Goal: Task Accomplishment & Management: Manage account settings

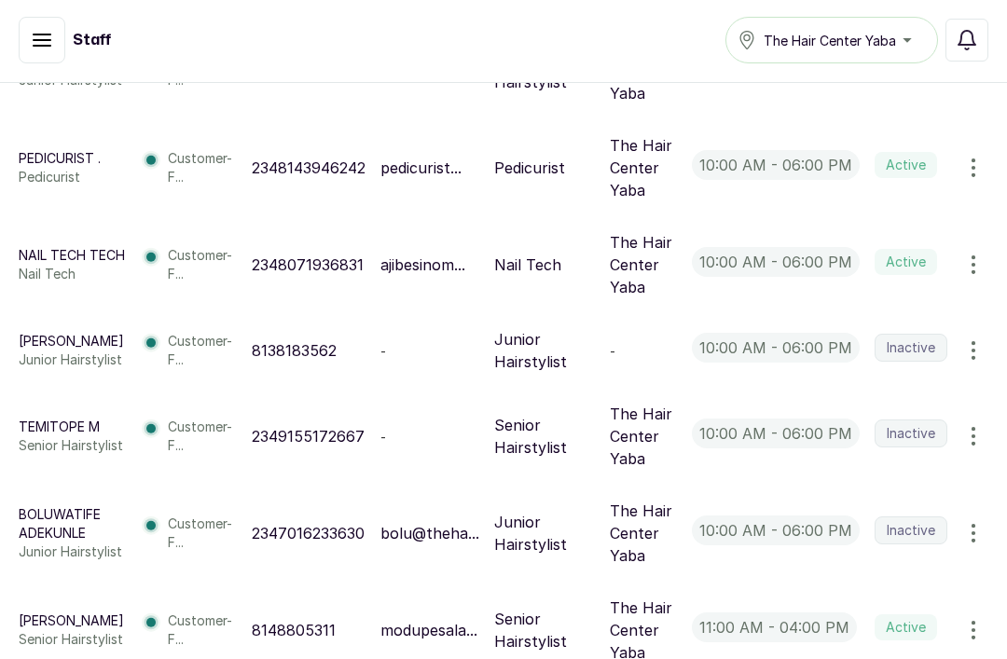
scroll to position [10, 0]
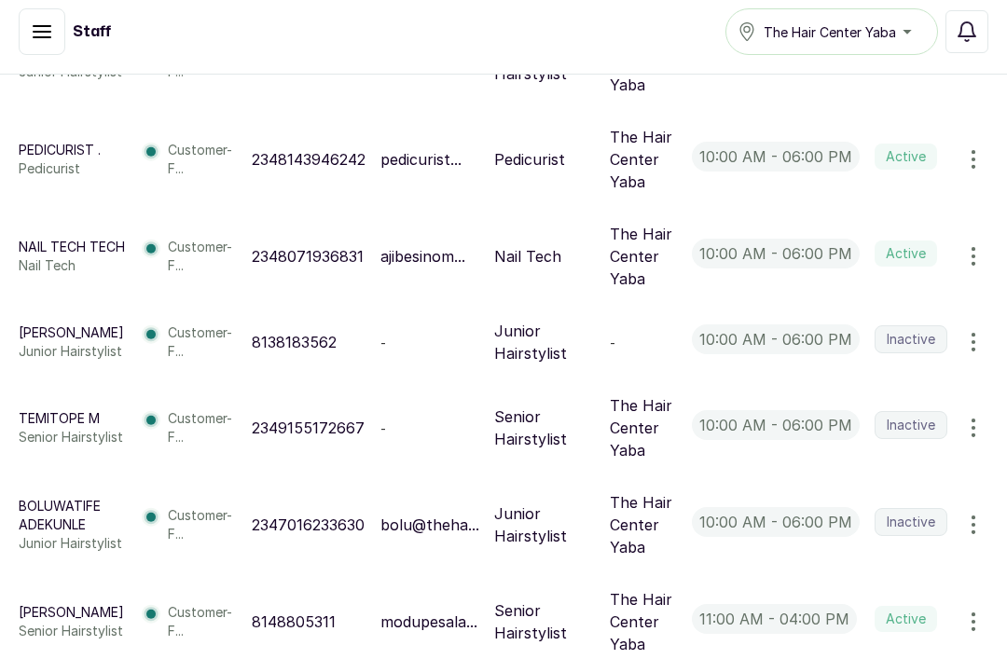
click at [969, 439] on icon "button" at bounding box center [973, 428] width 22 height 22
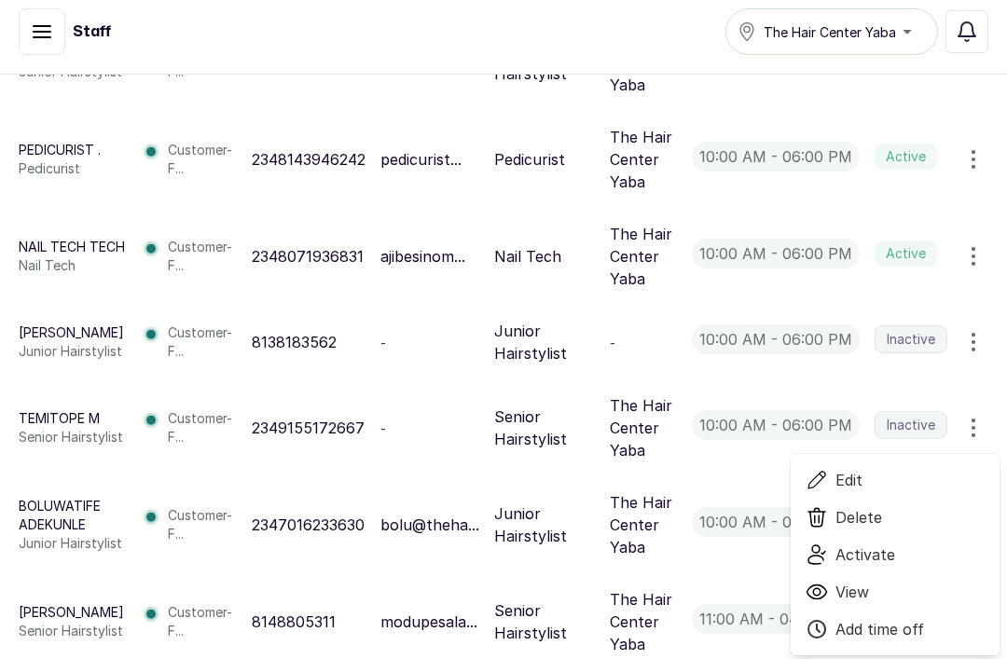
click at [868, 529] on span "Delete" at bounding box center [858, 517] width 47 height 22
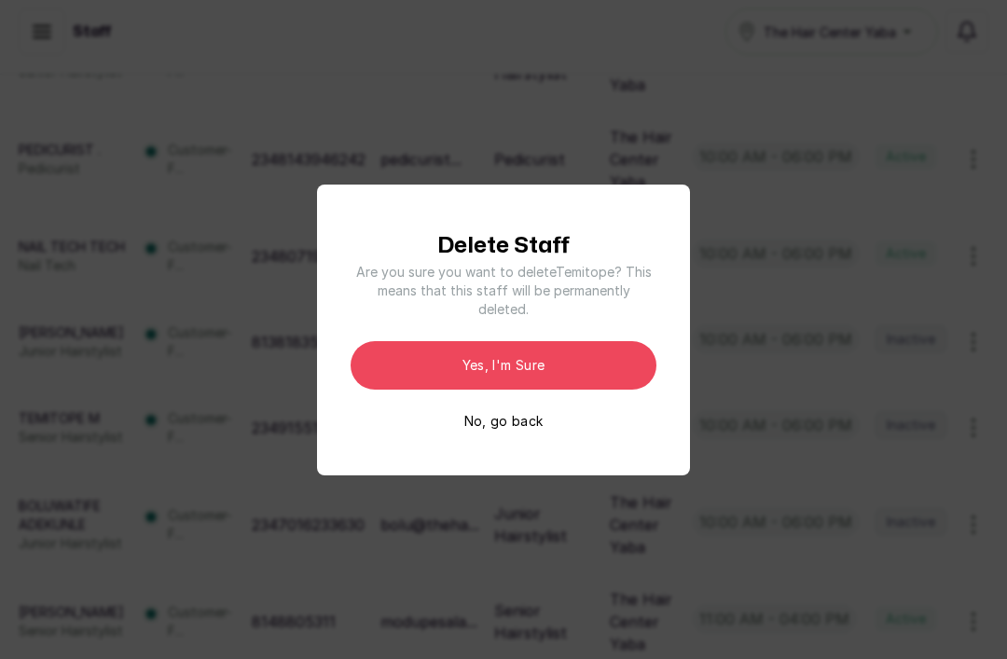
click at [561, 378] on button "Yes, I'm sure" at bounding box center [504, 365] width 306 height 48
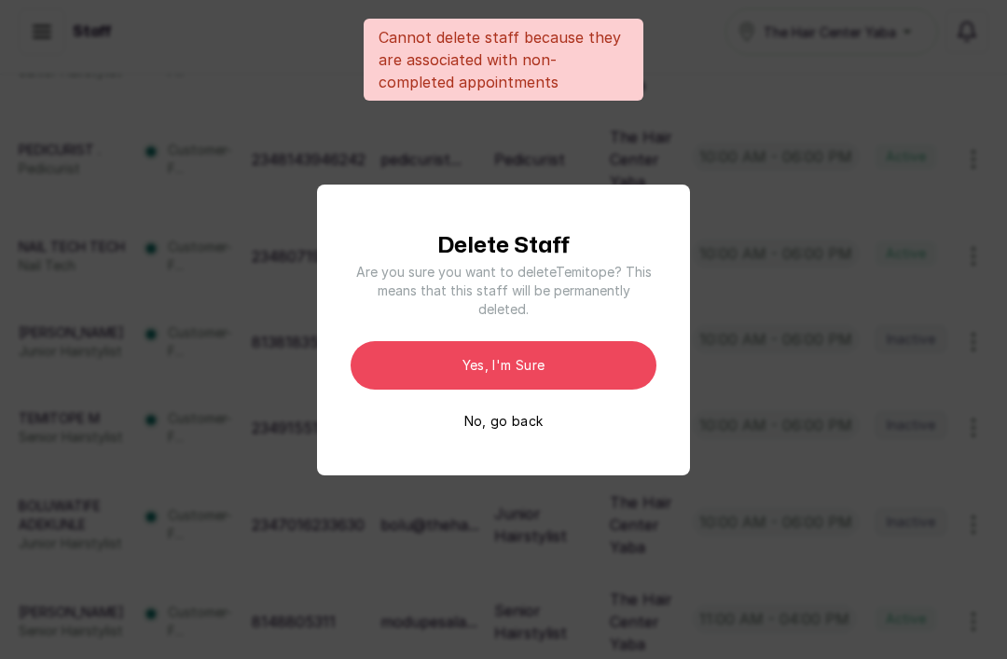
click at [526, 431] on button "No, go back" at bounding box center [503, 421] width 79 height 19
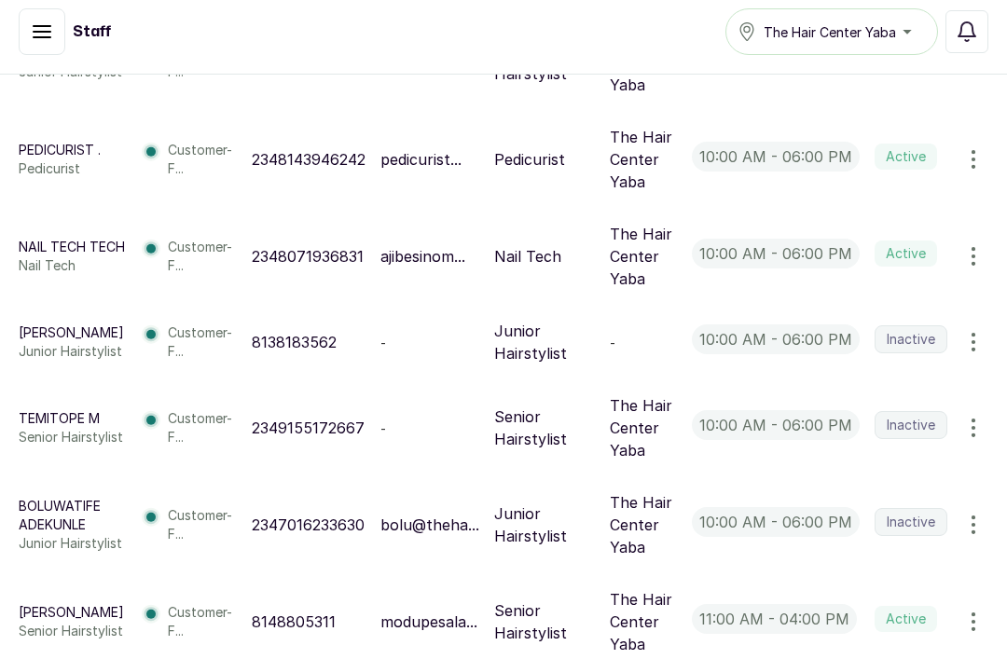
click at [973, 351] on icon "button" at bounding box center [974, 342] width 2 height 17
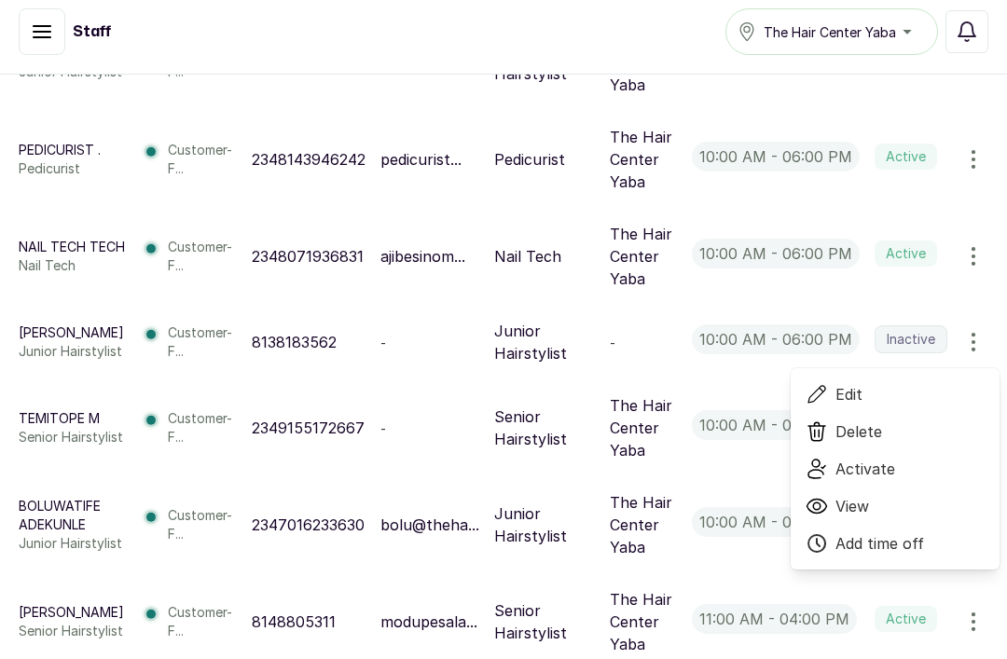
click at [877, 443] on span "Delete" at bounding box center [858, 432] width 47 height 22
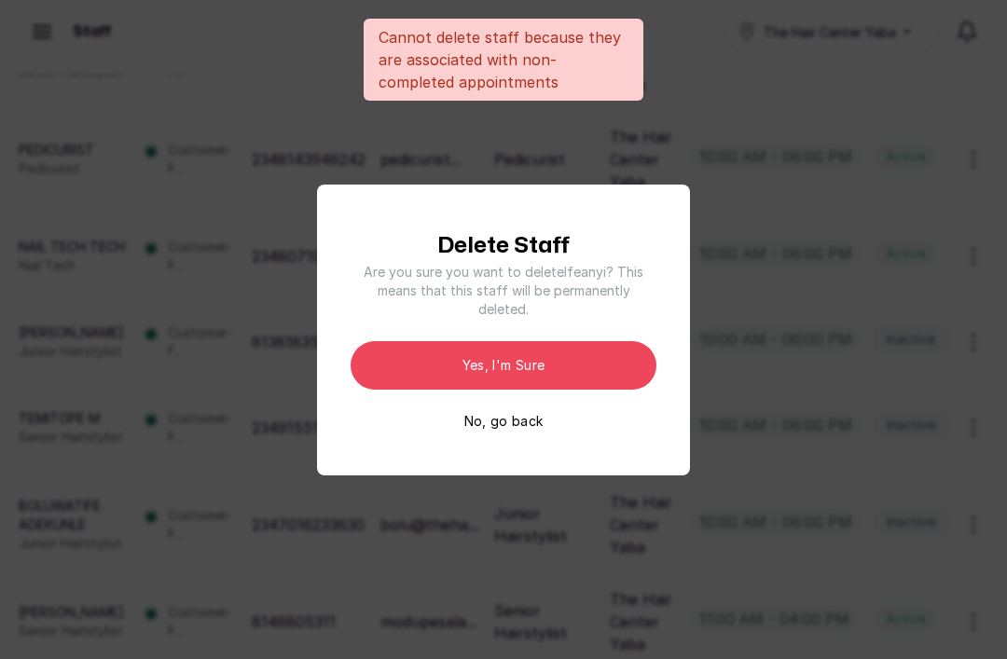
click at [550, 385] on button "Yes, I'm sure" at bounding box center [504, 365] width 306 height 48
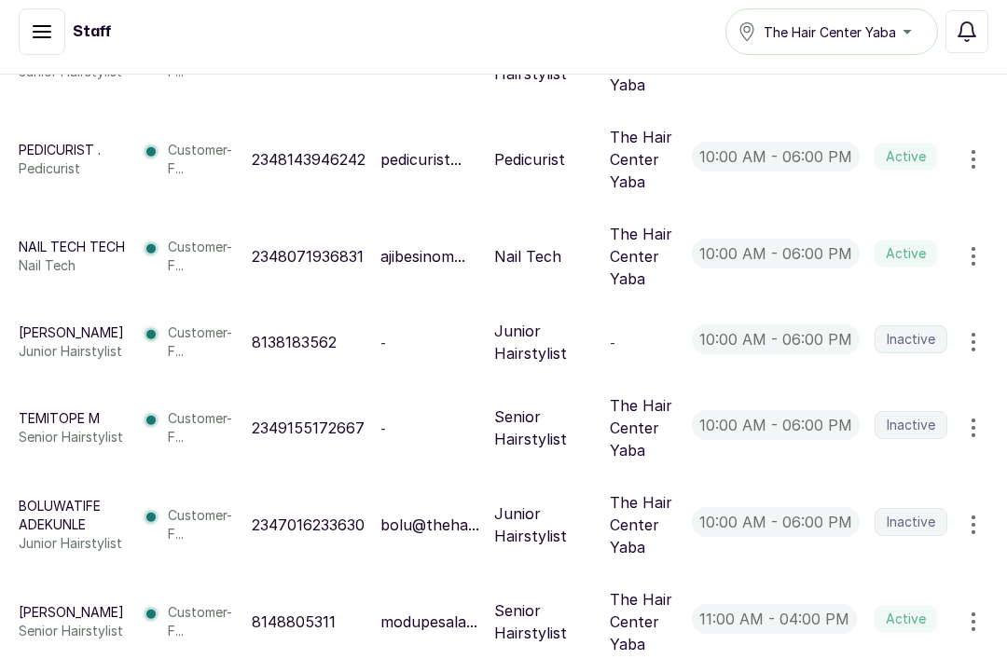
click at [976, 536] on icon "button" at bounding box center [973, 525] width 22 height 22
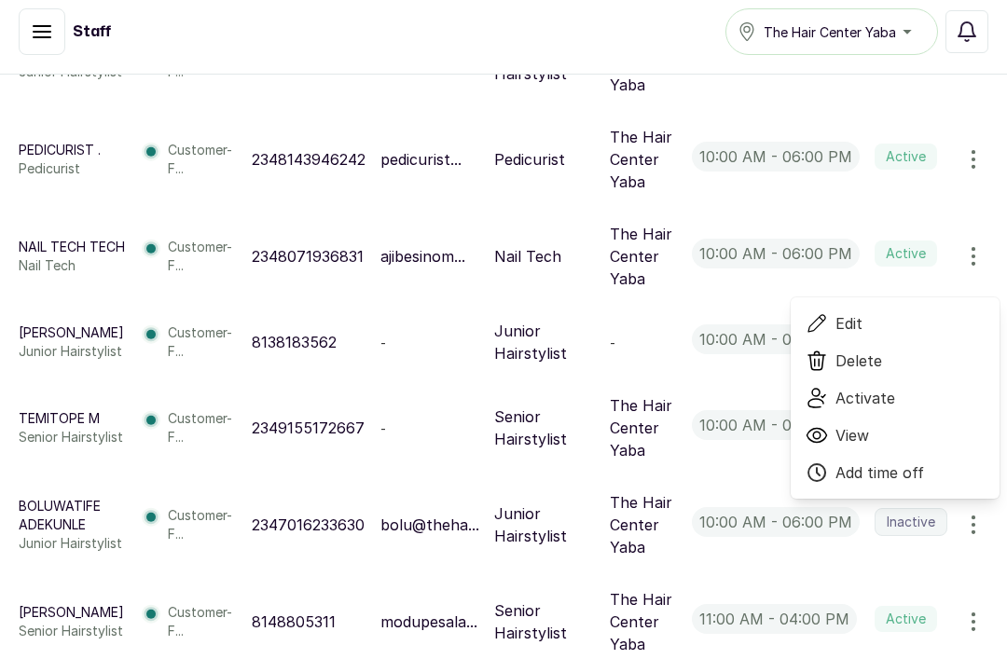
click at [877, 409] on span "Activate" at bounding box center [865, 398] width 60 height 22
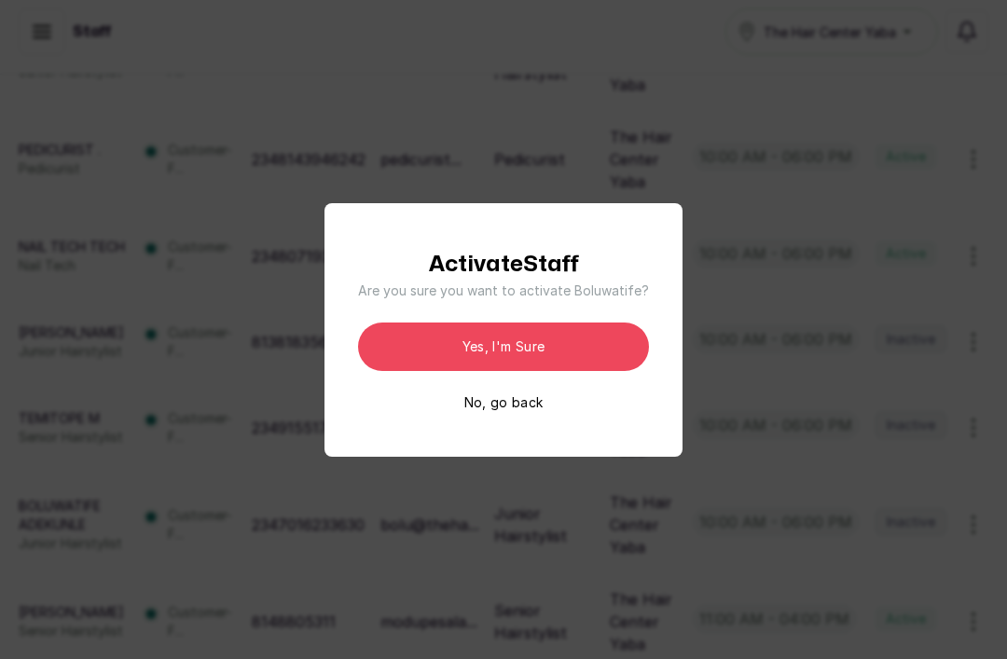
click at [579, 371] on button "Yes, I'm sure" at bounding box center [503, 347] width 291 height 48
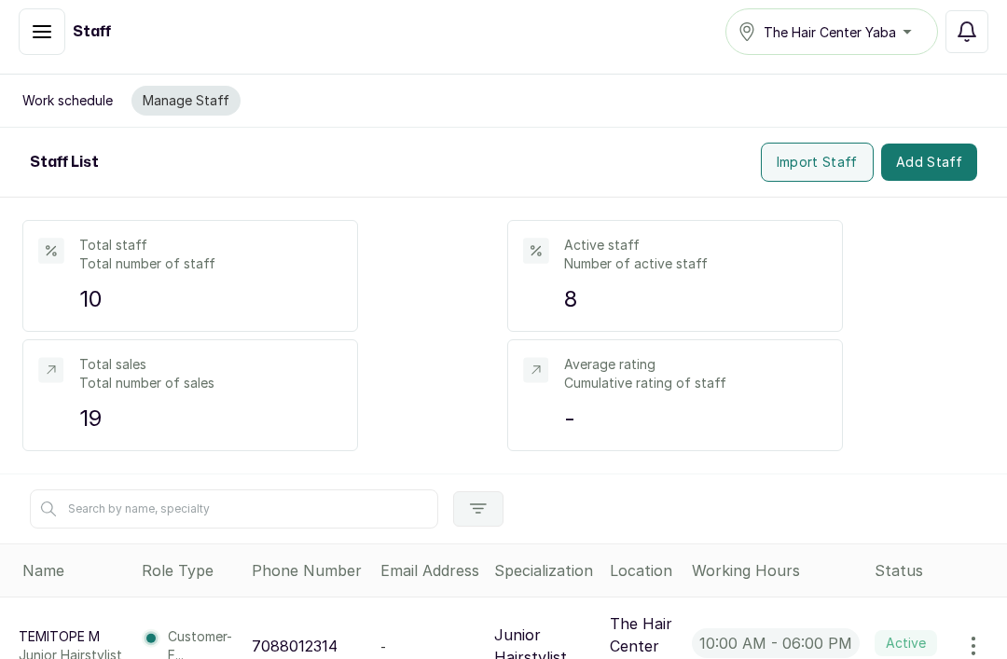
scroll to position [0, 0]
click at [195, 384] on p "Total number of sales" at bounding box center [210, 383] width 263 height 19
click at [107, 391] on p "Total number of sales" at bounding box center [210, 383] width 263 height 19
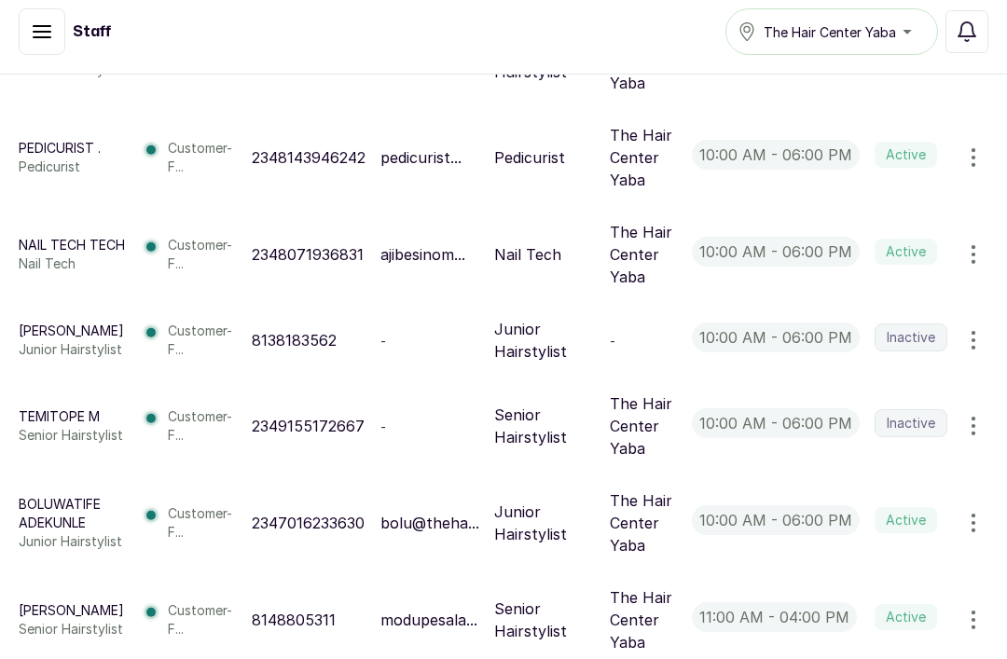
scroll to position [875, 0]
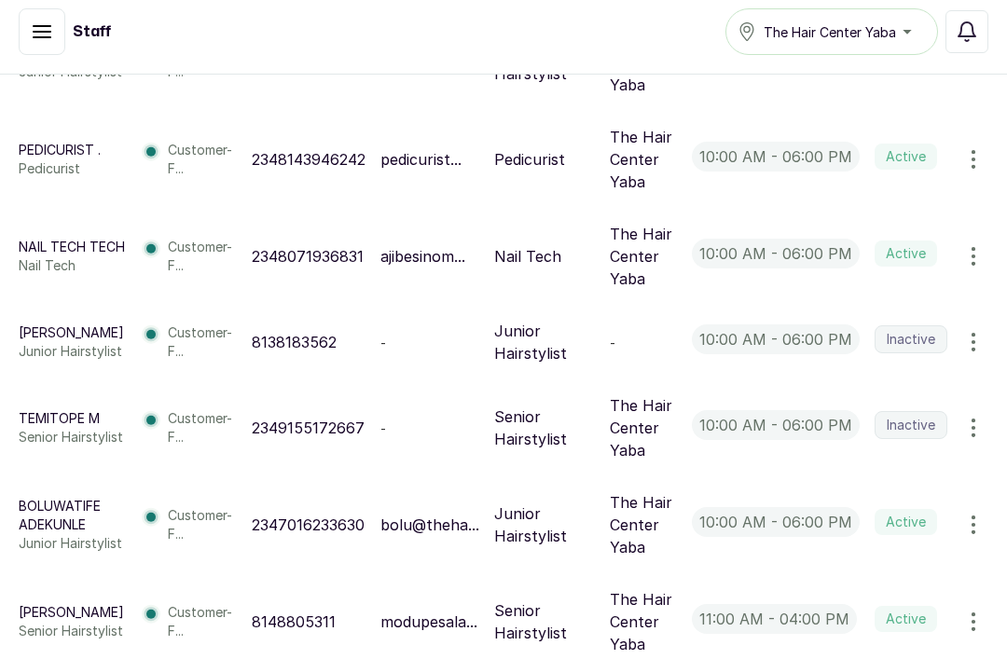
click at [977, 536] on icon "button" at bounding box center [973, 525] width 22 height 22
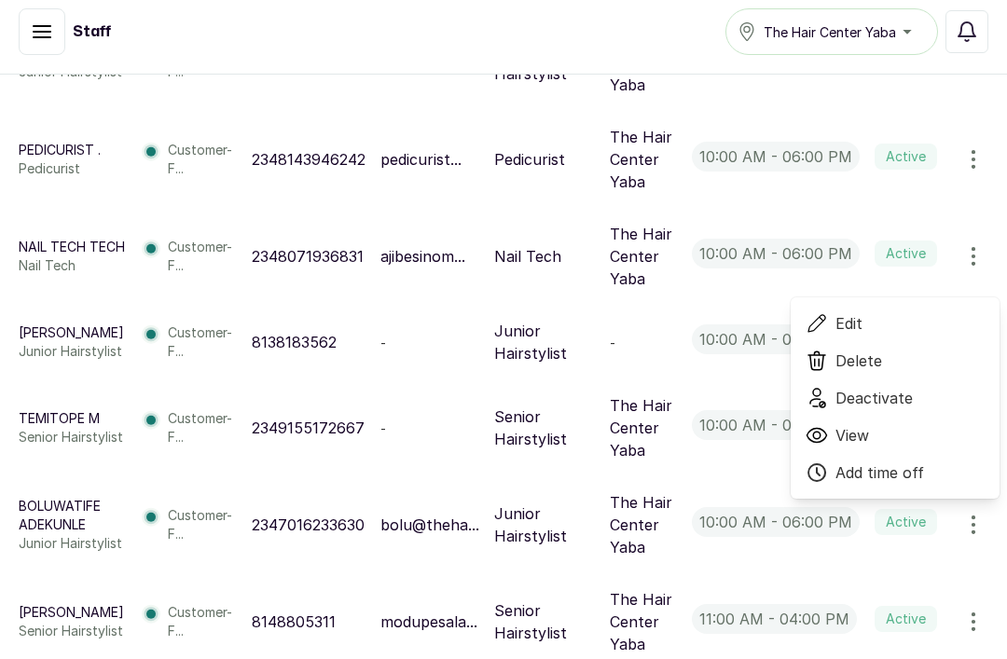
click at [872, 409] on span "Deactivate" at bounding box center [873, 398] width 77 height 22
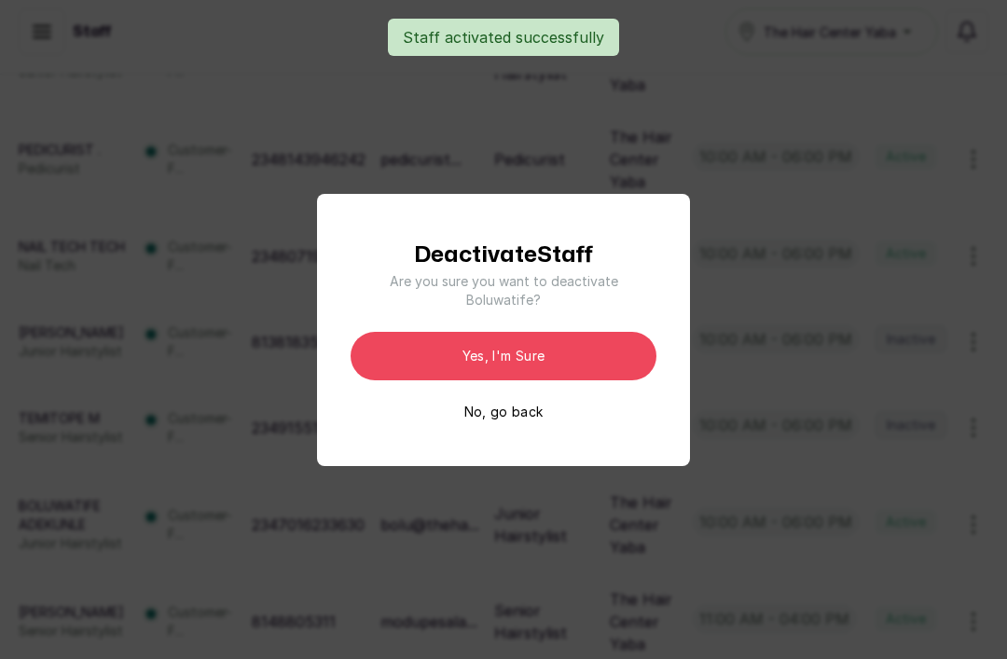
click at [518, 380] on button "Yes, I'm sure" at bounding box center [504, 356] width 306 height 48
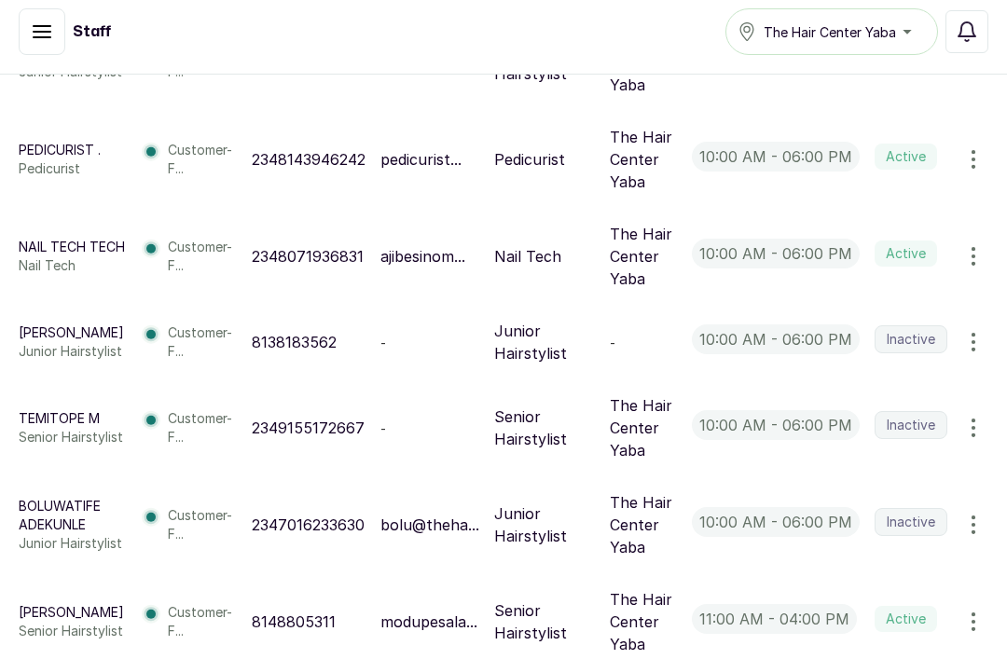
click at [971, 536] on icon "button" at bounding box center [973, 525] width 22 height 22
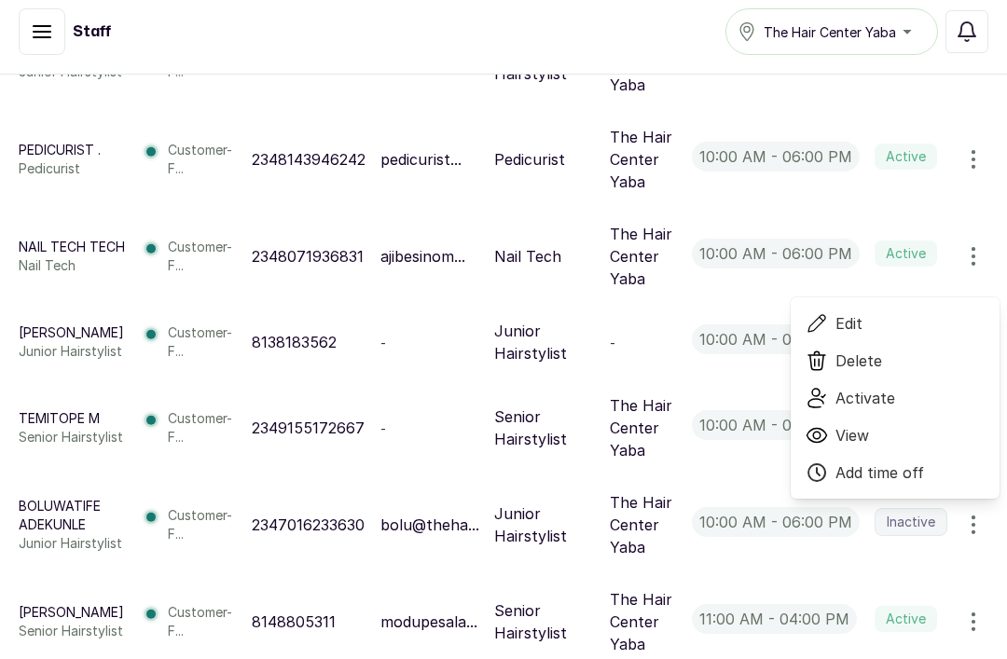
click at [863, 372] on span "Delete" at bounding box center [858, 361] width 47 height 22
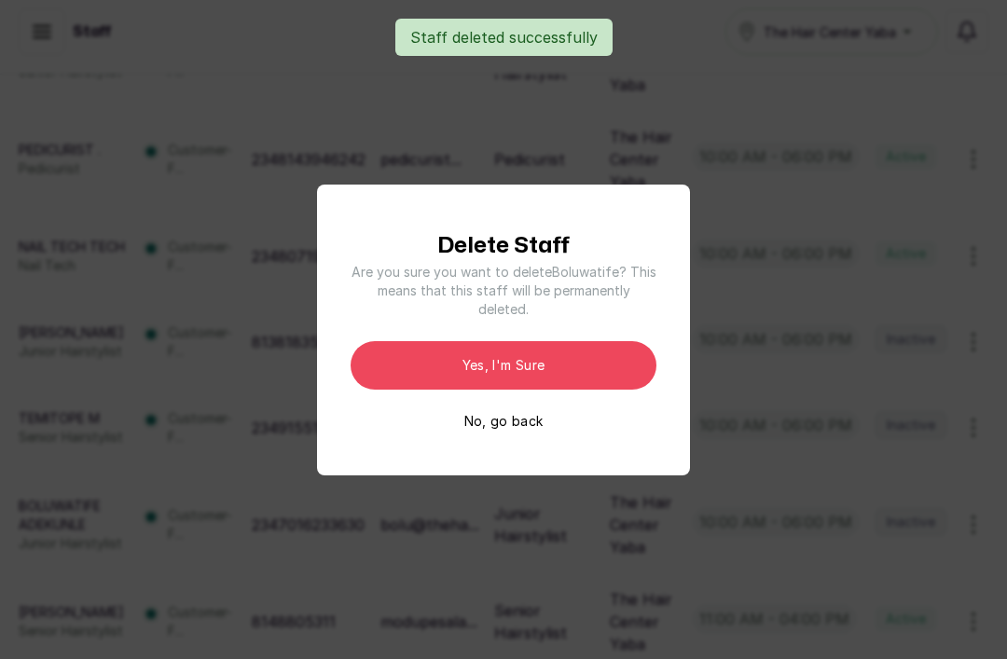
click at [545, 390] on button "Yes, I'm sure" at bounding box center [504, 365] width 306 height 48
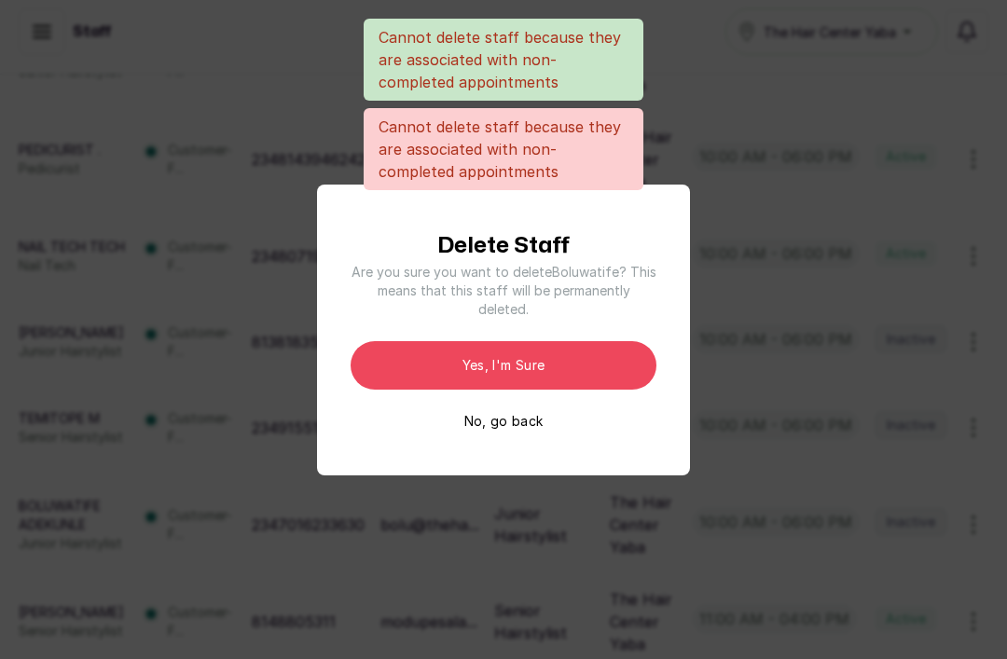
click at [239, 423] on div "Cannot delete staff because they are associated with non-completed appointments…" at bounding box center [503, 329] width 1007 height 659
click at [219, 349] on div "Cannot delete staff because they are associated with non-completed appointments…" at bounding box center [503, 329] width 1007 height 659
click at [131, 145] on div "Cannot delete staff because they are associated with non-completed appointments…" at bounding box center [503, 329] width 1007 height 659
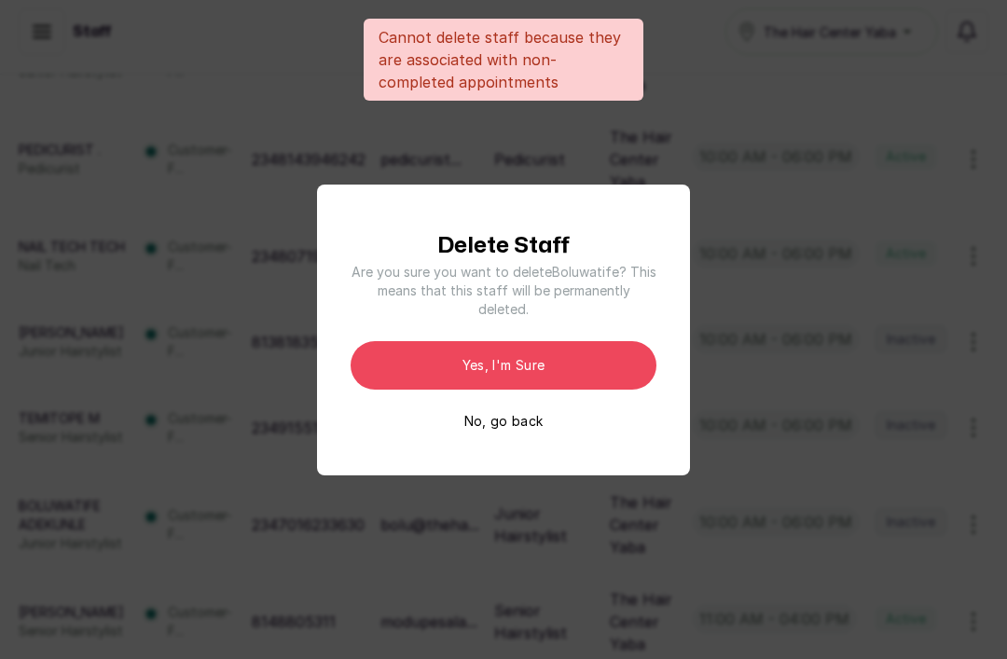
click at [497, 431] on button "No, go back" at bounding box center [503, 421] width 79 height 19
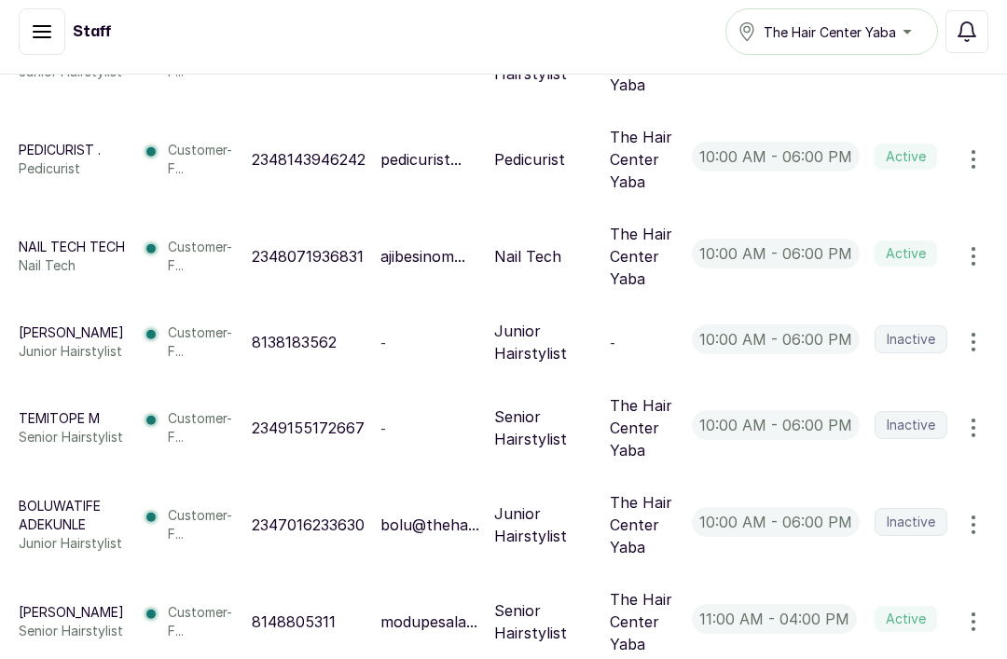
click at [46, 27] on icon "button" at bounding box center [42, 31] width 17 height 11
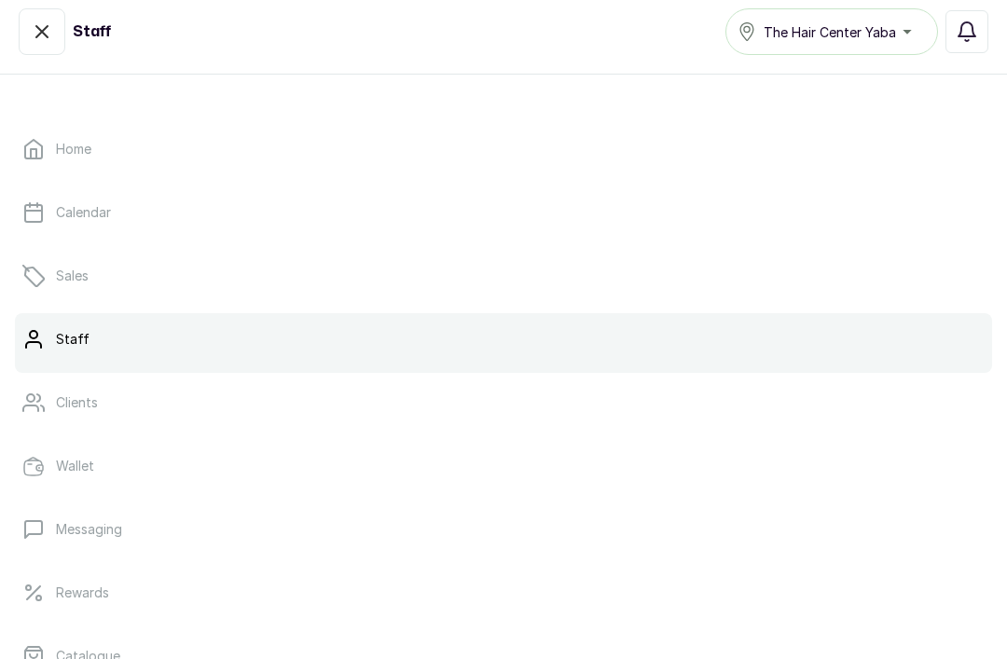
scroll to position [0, 0]
click at [76, 285] on link "Sales" at bounding box center [503, 276] width 977 height 52
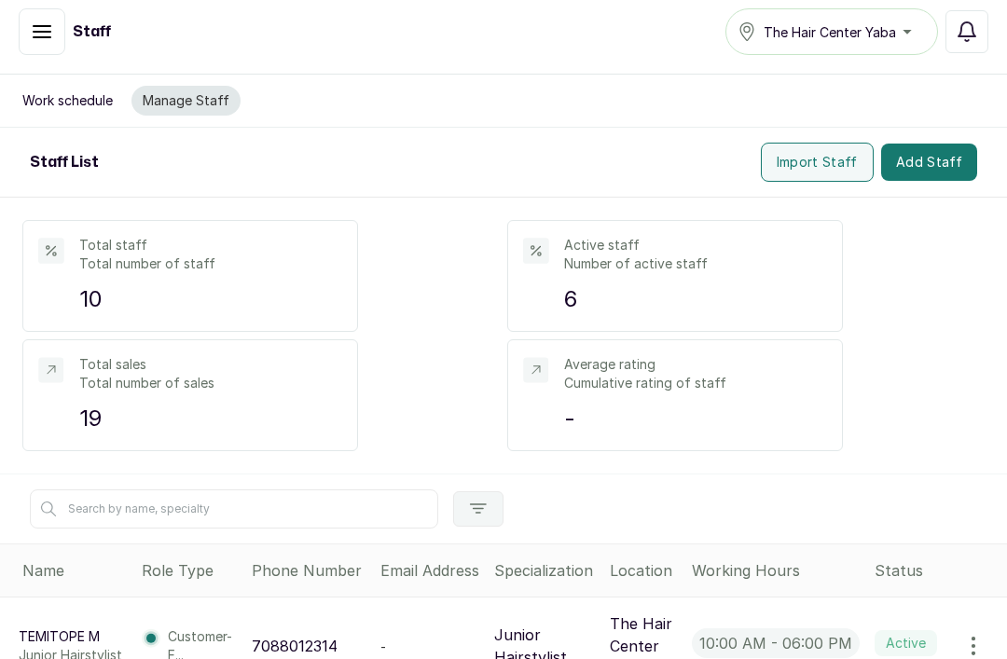
click at [185, 86] on button "Manage Staff" at bounding box center [185, 101] width 109 height 30
click at [191, 86] on button "Manage Staff" at bounding box center [185, 101] width 109 height 30
click at [173, 86] on button "Manage Staff" at bounding box center [185, 101] width 109 height 30
click at [185, 86] on button "Manage Staff" at bounding box center [185, 101] width 109 height 30
click at [169, 86] on button "Manage Staff" at bounding box center [185, 101] width 109 height 30
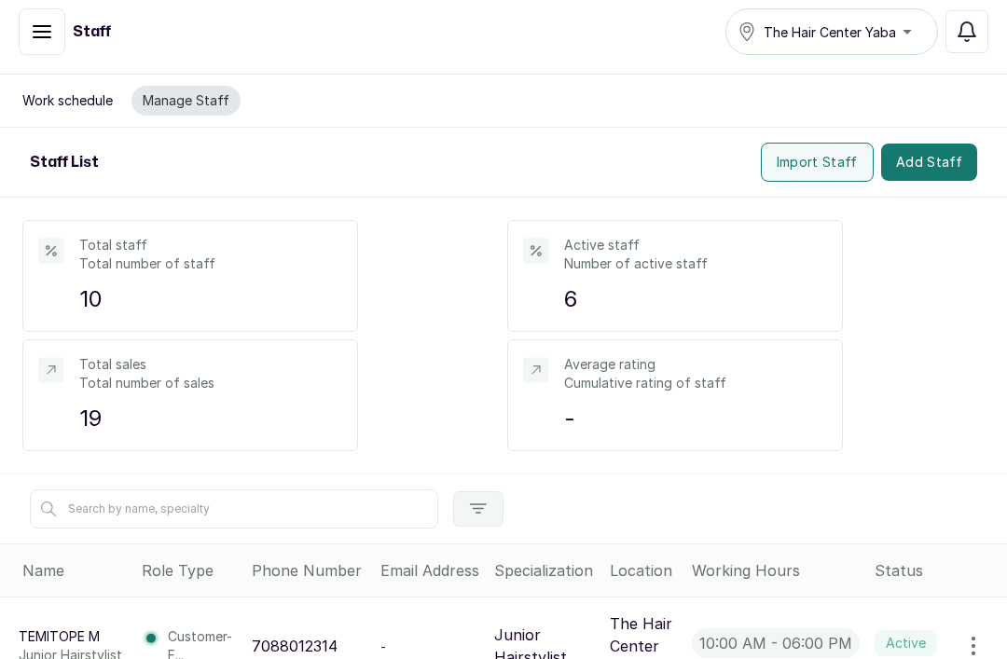
click at [187, 86] on button "Manage Staff" at bounding box center [185, 101] width 109 height 30
click at [82, 86] on button "Work schedule" at bounding box center [67, 101] width 113 height 30
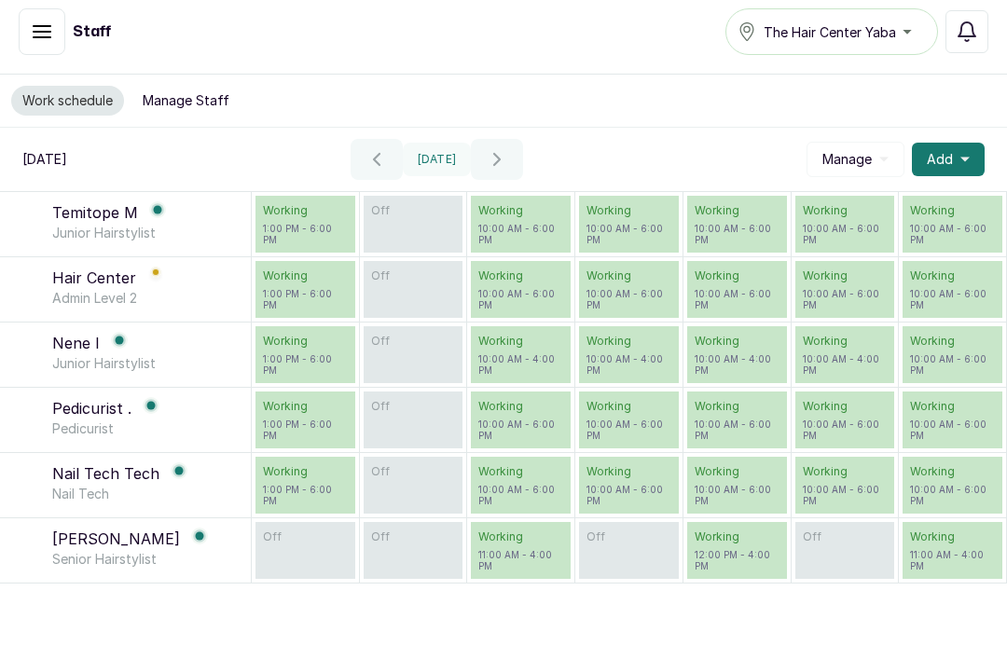
click at [189, 86] on button "Manage Staff" at bounding box center [185, 101] width 109 height 30
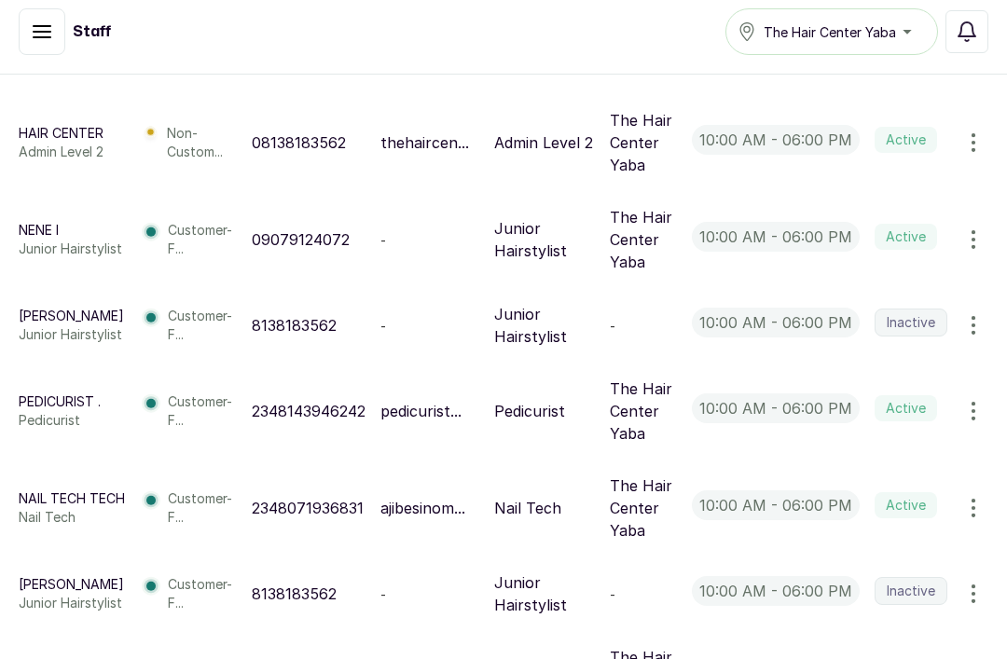
scroll to position [596, 0]
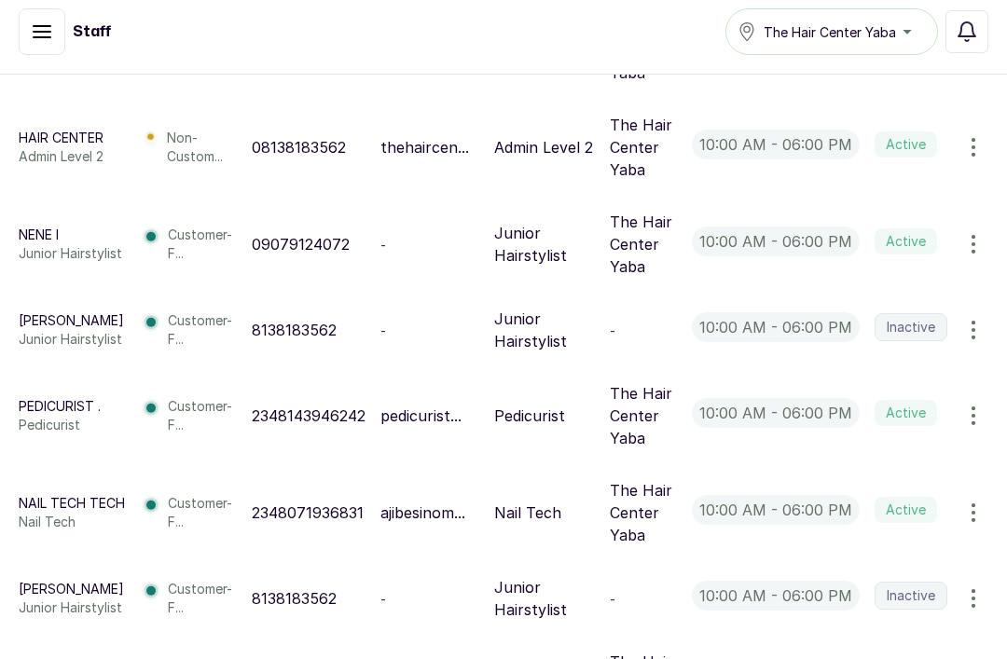
click at [968, 319] on icon "button" at bounding box center [973, 330] width 22 height 22
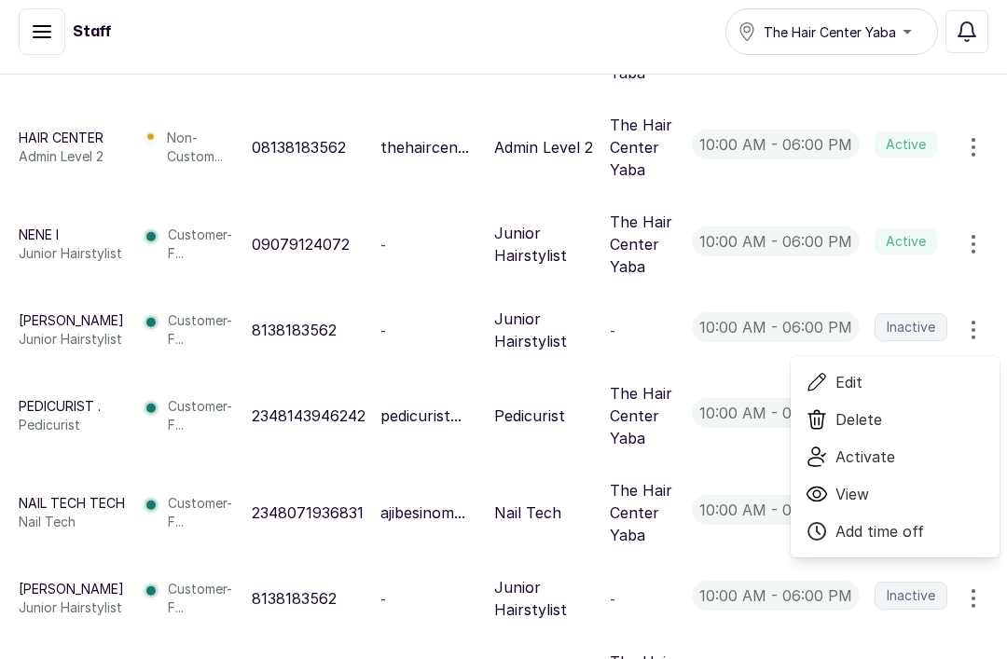
click at [868, 408] on span "Delete" at bounding box center [858, 419] width 47 height 22
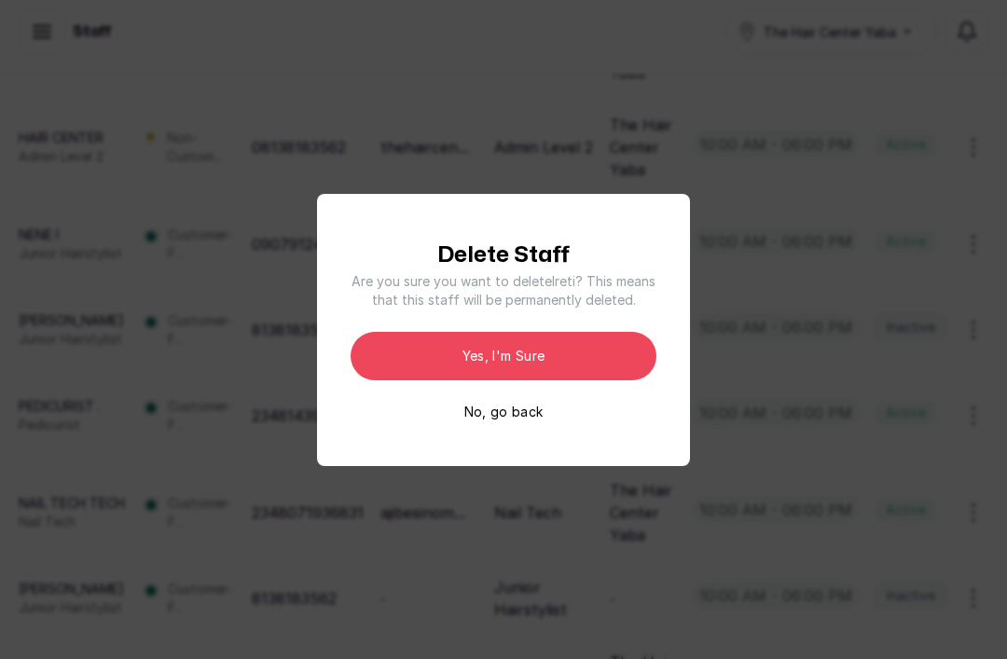
click at [527, 380] on button "Yes, I'm sure" at bounding box center [504, 356] width 306 height 48
